Goal: Task Accomplishment & Management: Complete application form

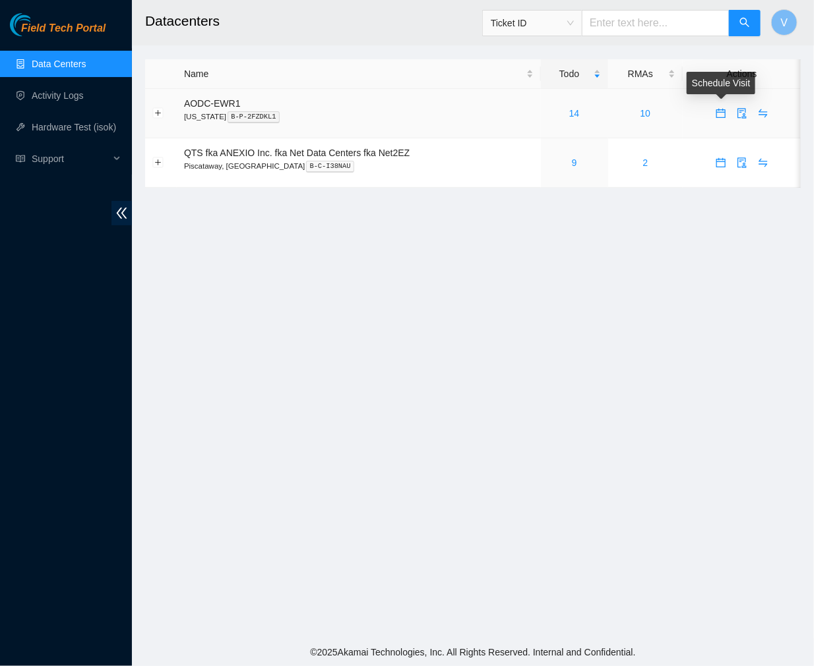
click at [719, 115] on icon "calendar" at bounding box center [720, 113] width 11 height 11
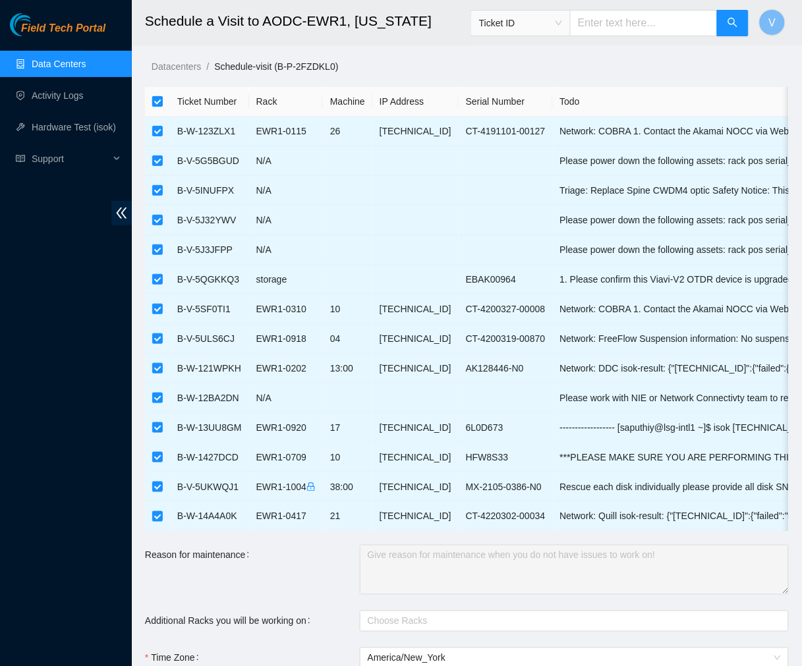
click at [154, 102] on input "checkbox" at bounding box center [157, 101] width 11 height 11
checkbox input "false"
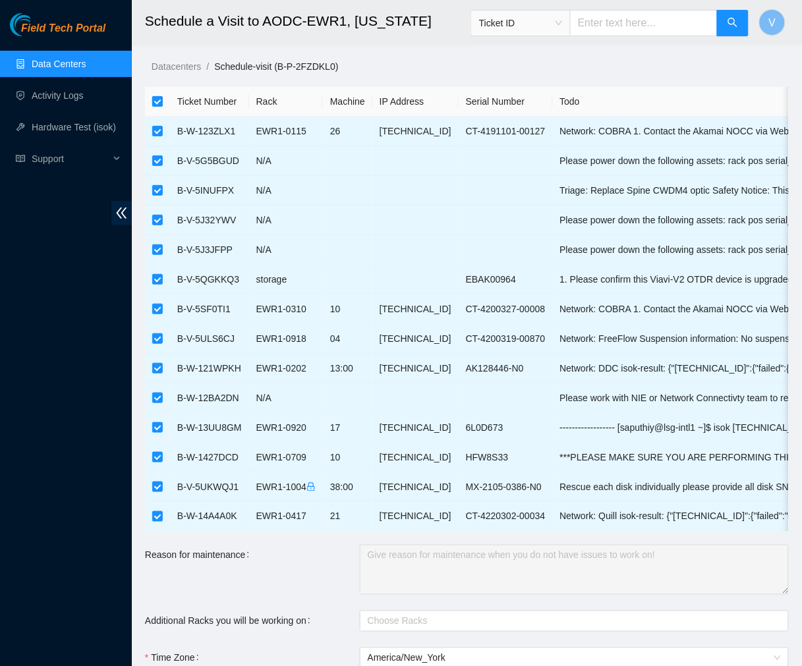
checkbox input "false"
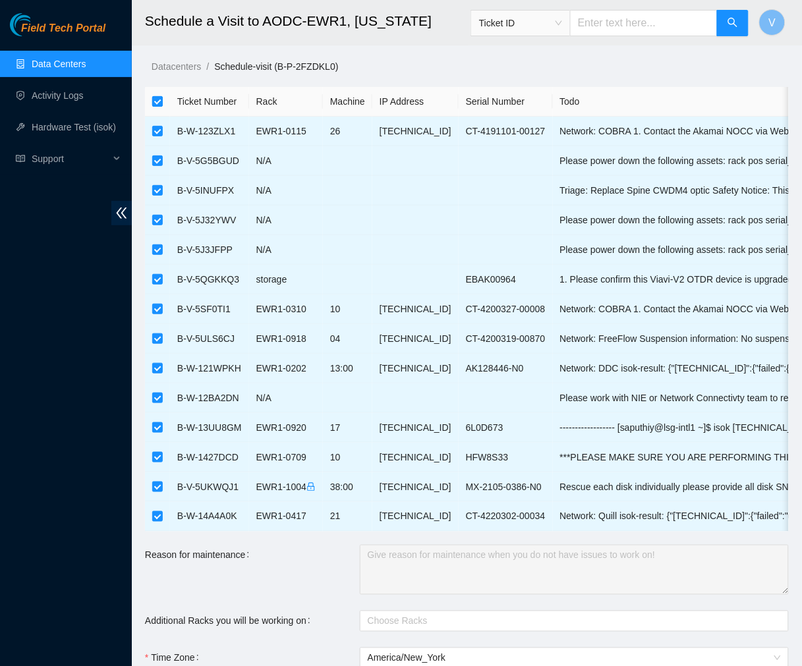
checkbox input "false"
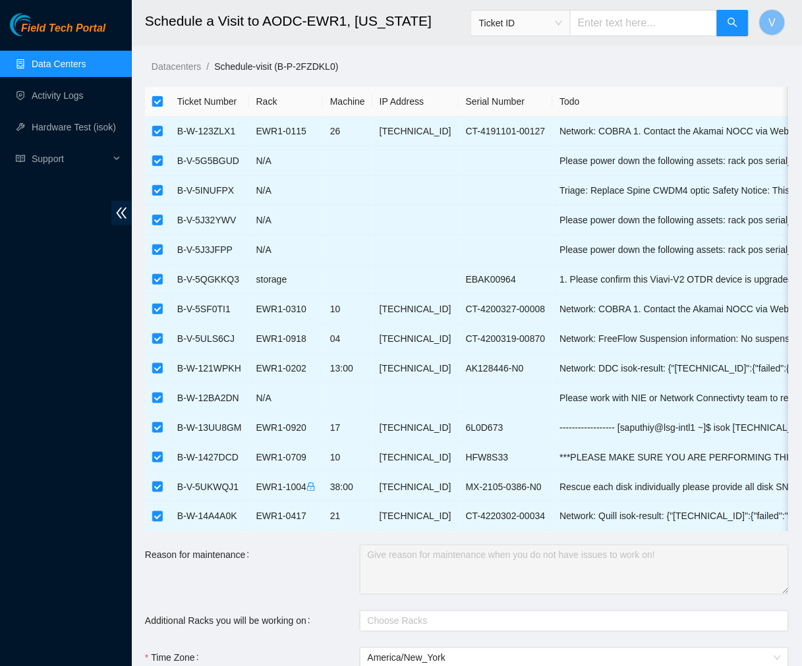
checkbox input "false"
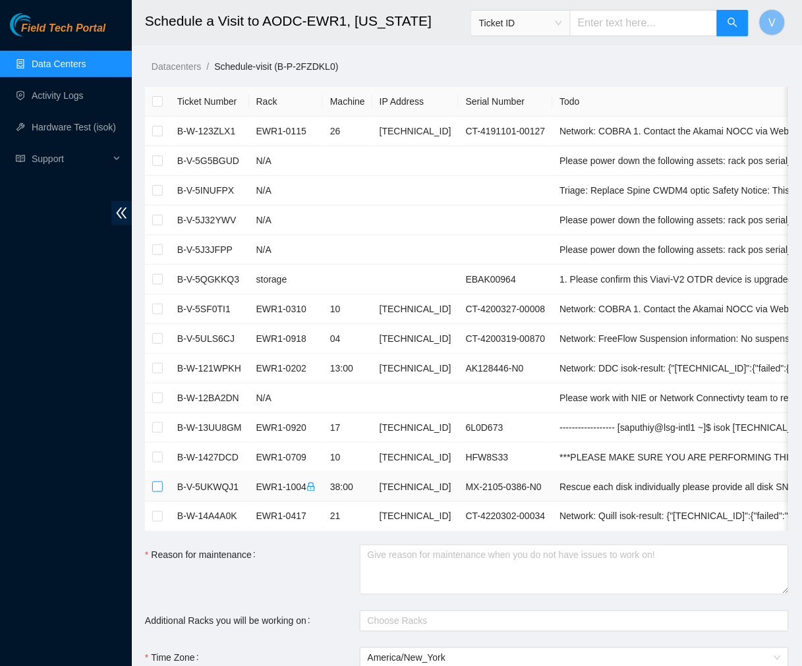
click at [152, 486] on input "checkbox" at bounding box center [157, 487] width 11 height 11
checkbox input "true"
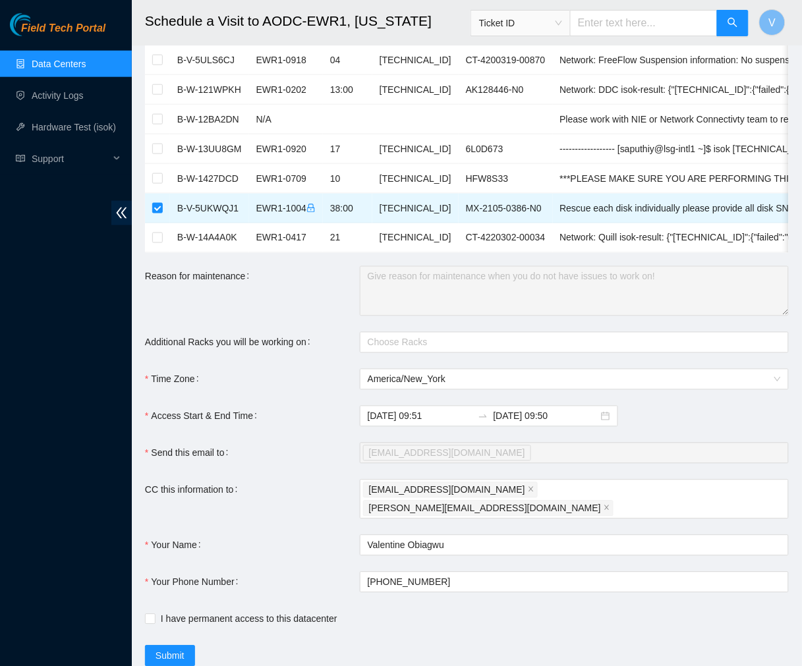
scroll to position [280, 0]
click at [411, 350] on div at bounding box center [567, 342] width 409 height 16
click at [259, 419] on label "Access Start & End Time" at bounding box center [203, 415] width 117 height 21
click at [368, 419] on input "2025-08-27 09:51" at bounding box center [420, 416] width 105 height 15
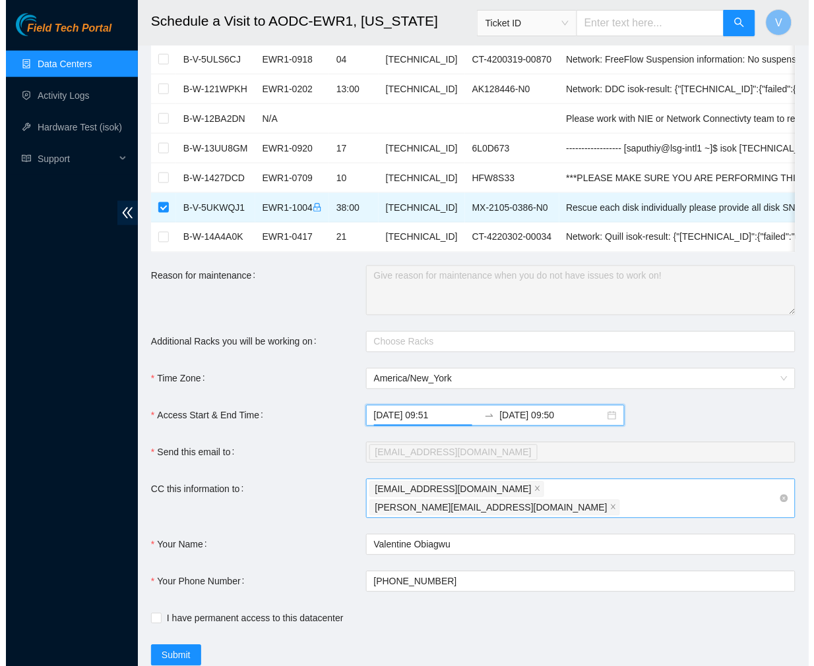
scroll to position [317, 0]
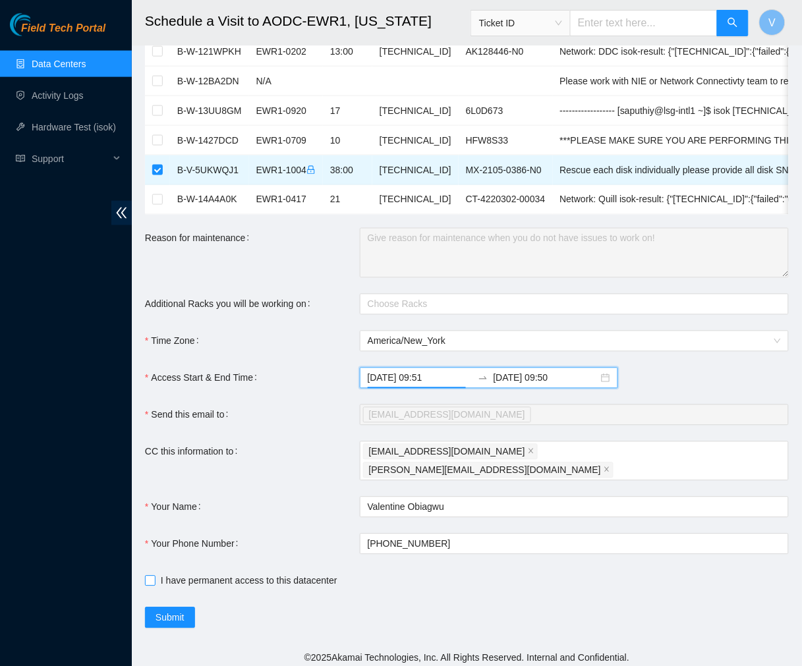
click at [148, 576] on input "I have permanent access to this datacenter" at bounding box center [149, 580] width 9 height 9
checkbox input "true"
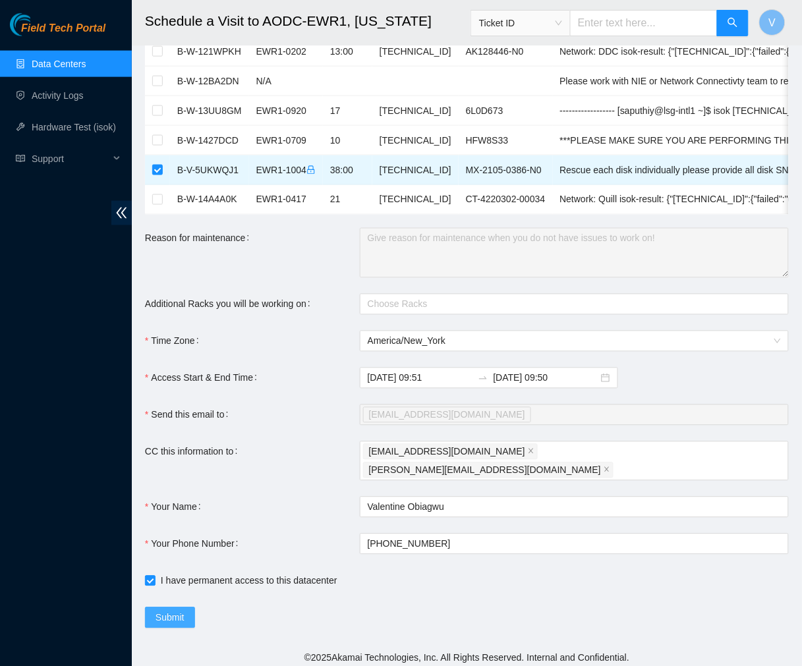
click at [162, 618] on span "Submit" at bounding box center [170, 618] width 29 height 15
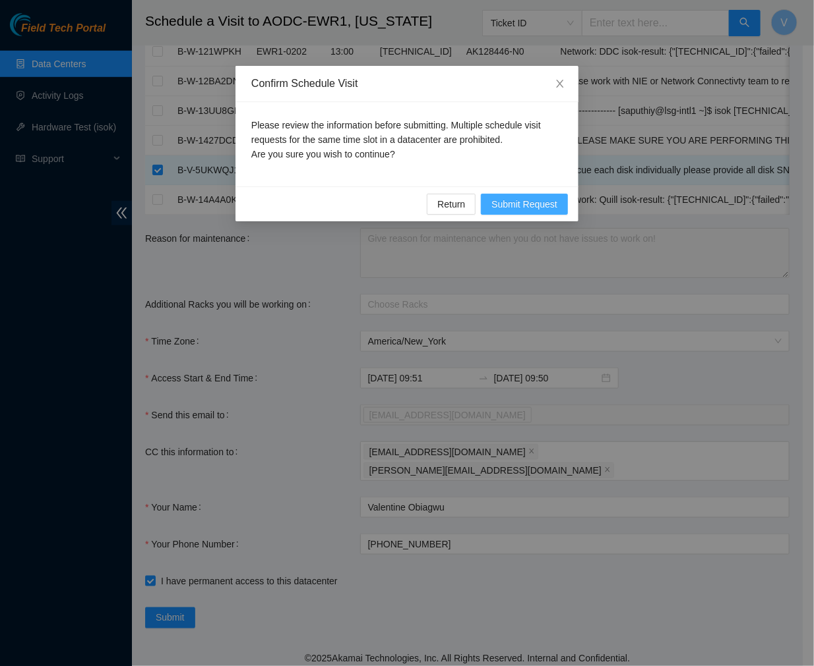
click at [508, 204] on span "Submit Request" at bounding box center [524, 204] width 66 height 15
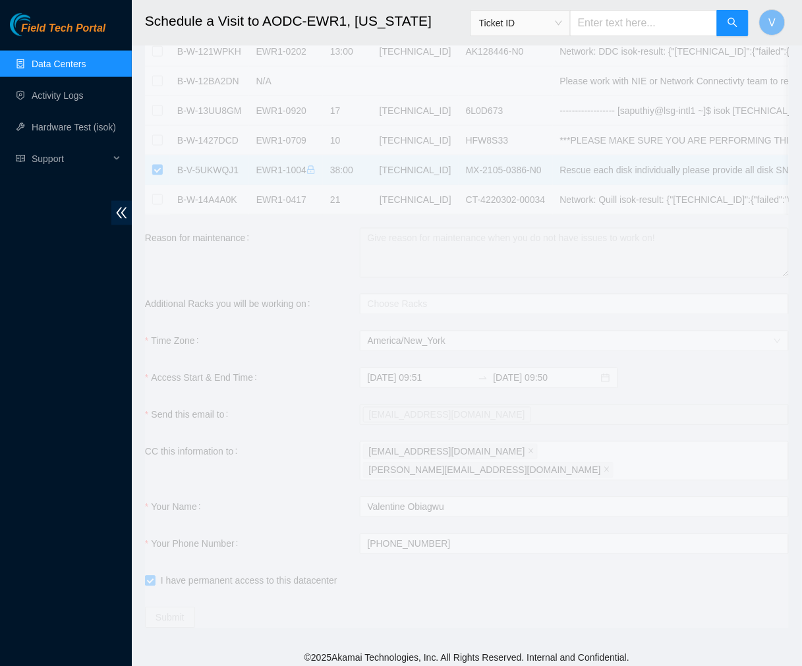
type input "2025-08-27 09:52"
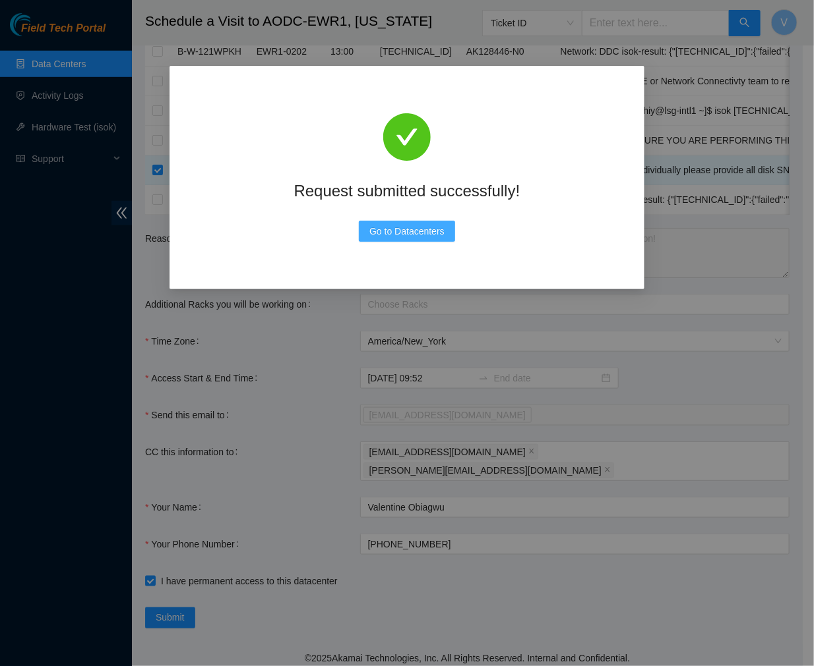
click at [392, 225] on span "Go to Datacenters" at bounding box center [406, 231] width 75 height 15
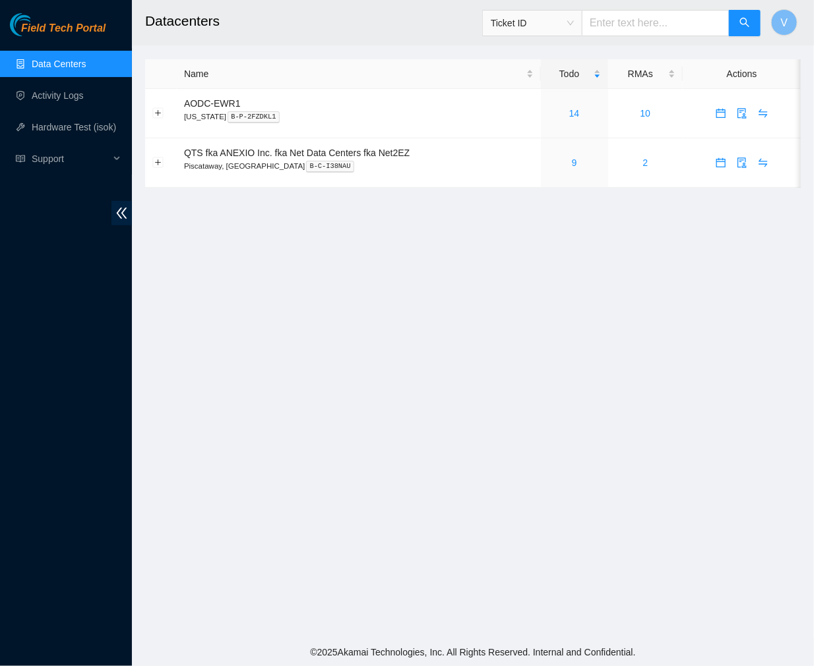
click at [644, 288] on main "Datacenters Ticket ID V Name Todo RMAs Actions AODC-EWR1 [US_STATE] B-P-2FZDKL1…" at bounding box center [473, 319] width 682 height 639
click at [539, 309] on main "Datacenters Ticket ID V Name Todo RMAs Actions AODC-EWR1 [US_STATE] B-P-2FZDKL1…" at bounding box center [473, 319] width 682 height 639
